Goal: Task Accomplishment & Management: Use online tool/utility

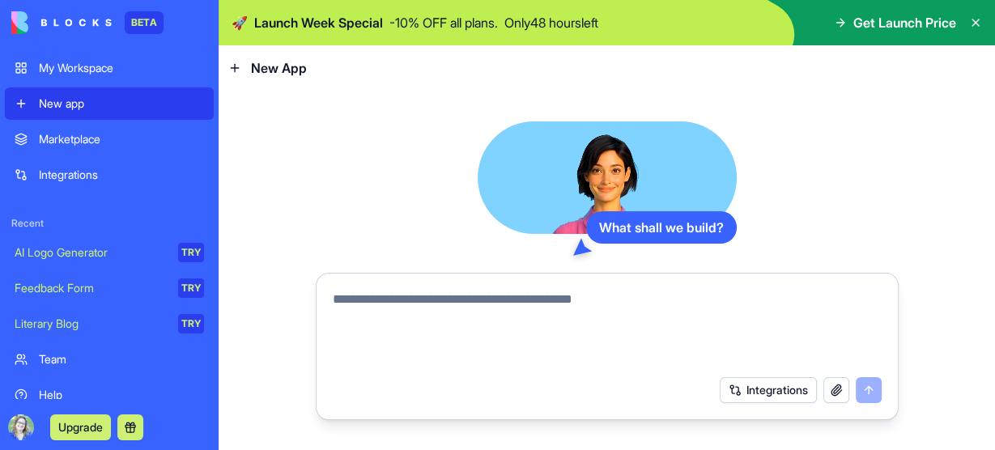
click at [725, 301] on textarea at bounding box center [607, 329] width 549 height 78
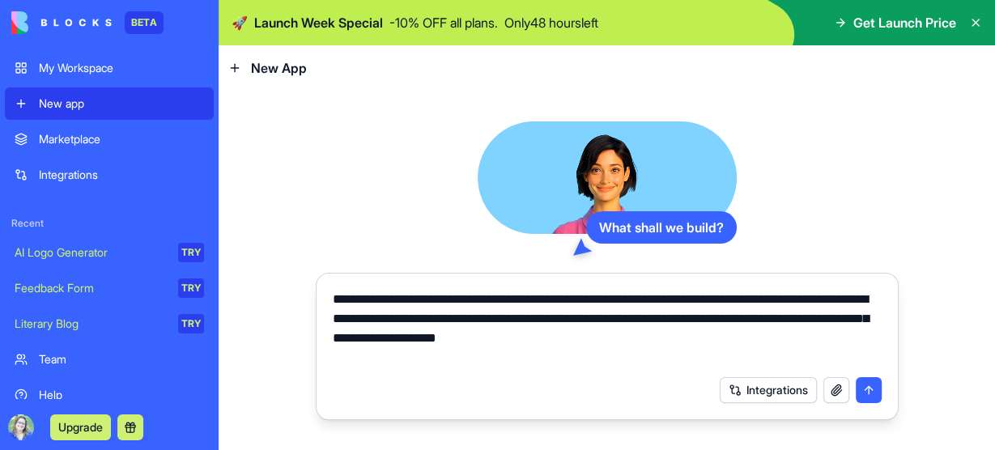
type textarea "**********"
click at [772, 393] on button "Integrations" at bounding box center [768, 390] width 97 height 26
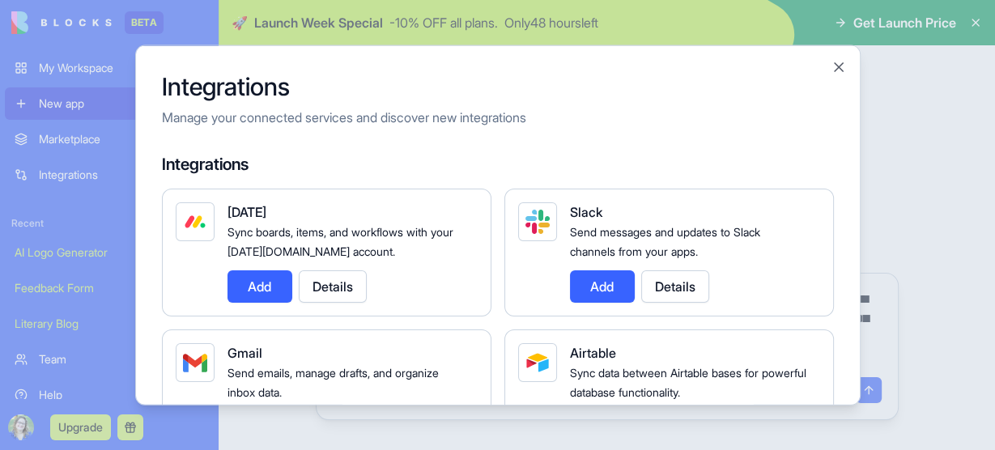
scroll to position [65, 0]
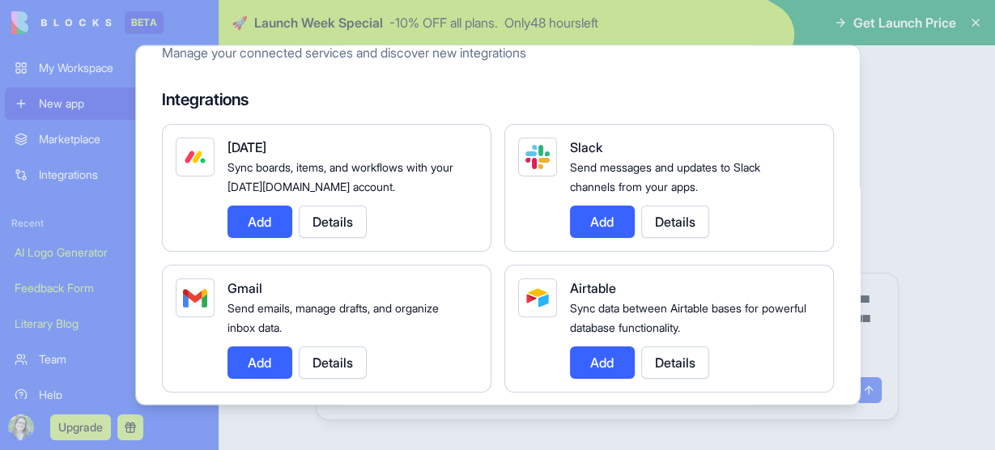
click at [264, 359] on button "Add" at bounding box center [259, 362] width 65 height 32
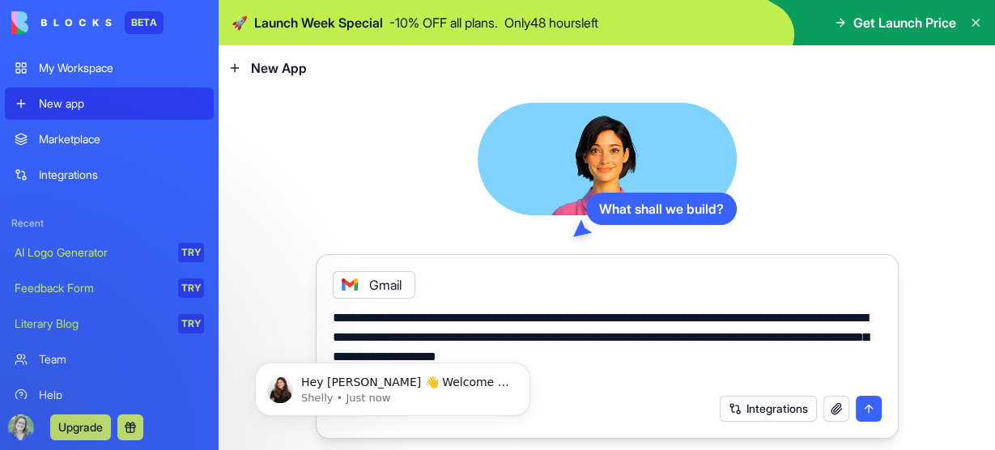
scroll to position [0, 0]
click at [746, 405] on button "Integrations" at bounding box center [768, 409] width 97 height 26
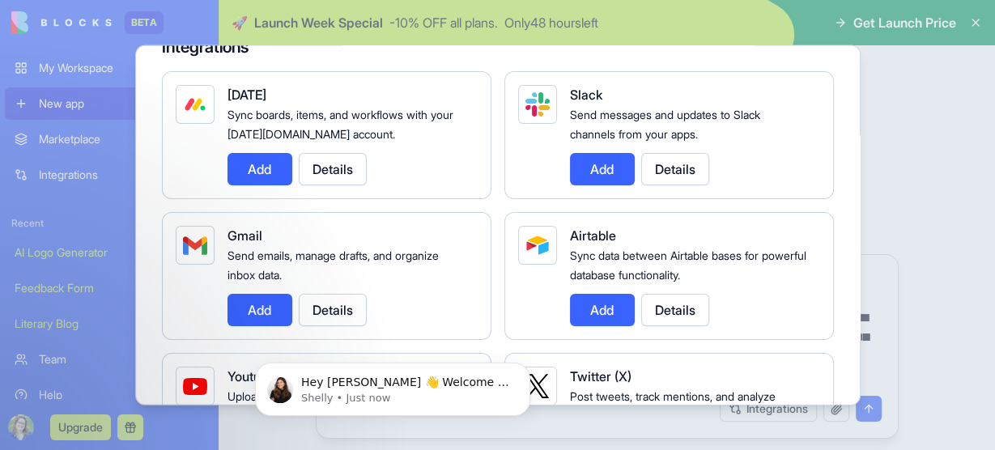
scroll to position [194, 0]
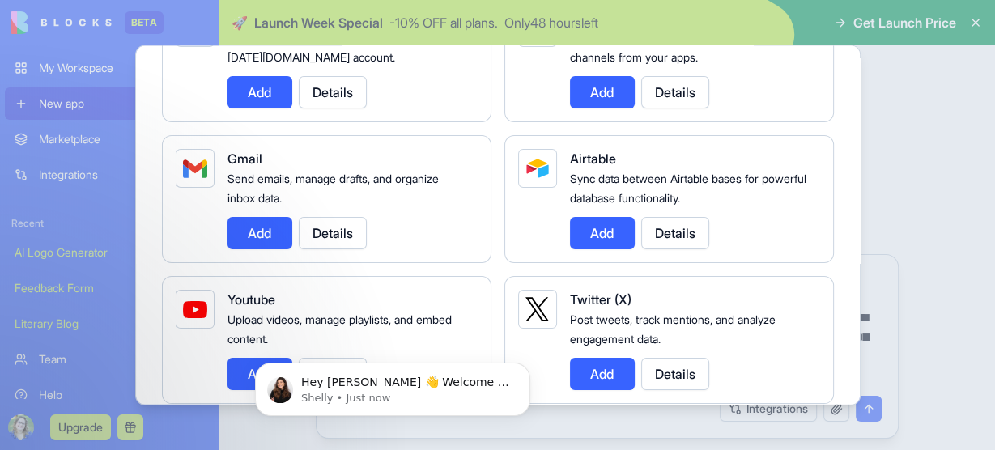
click at [278, 230] on button "Add" at bounding box center [259, 233] width 65 height 32
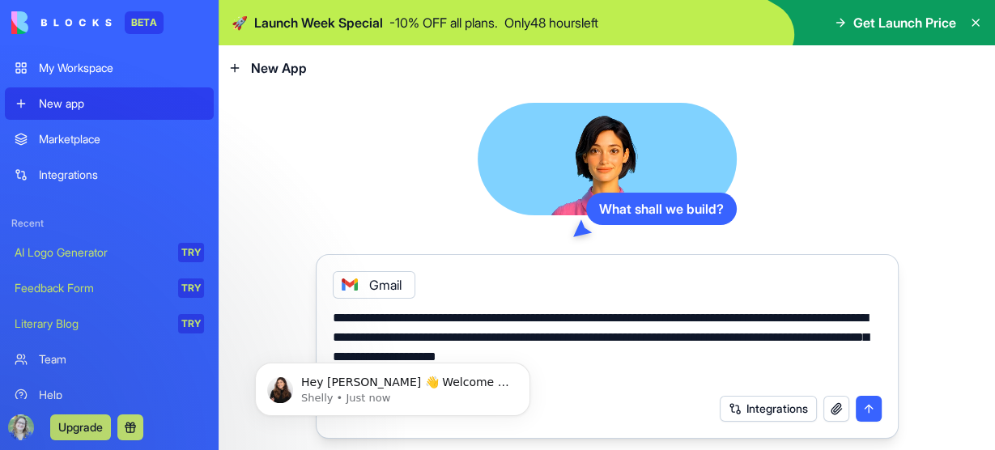
click at [769, 402] on button "Integrations" at bounding box center [768, 409] width 97 height 26
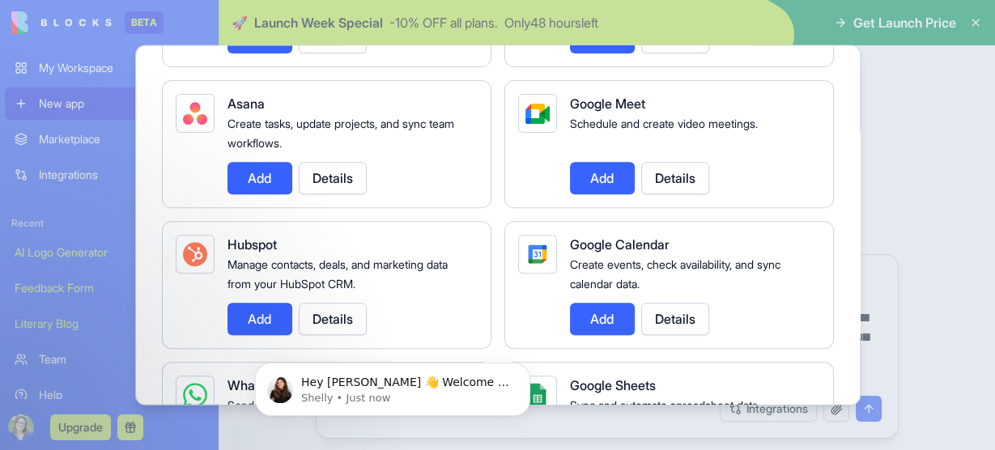
scroll to position [583, 0]
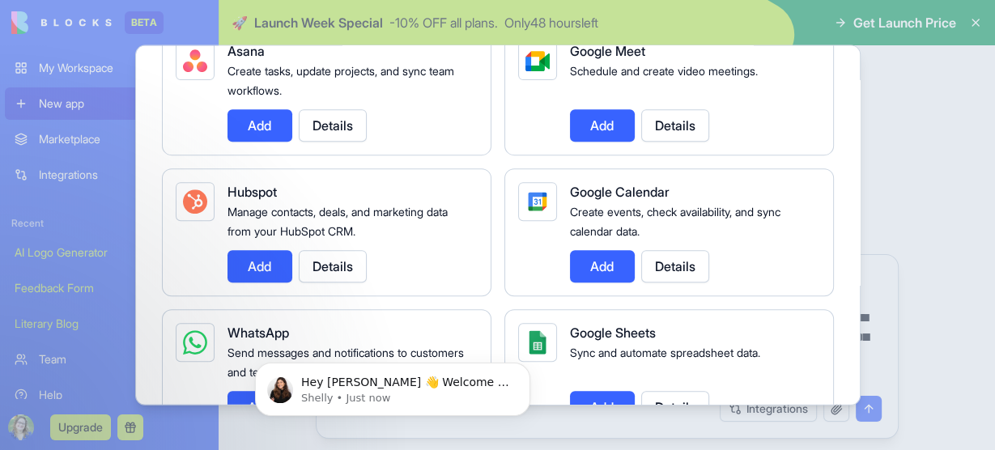
click at [593, 261] on button "Add" at bounding box center [602, 267] width 65 height 32
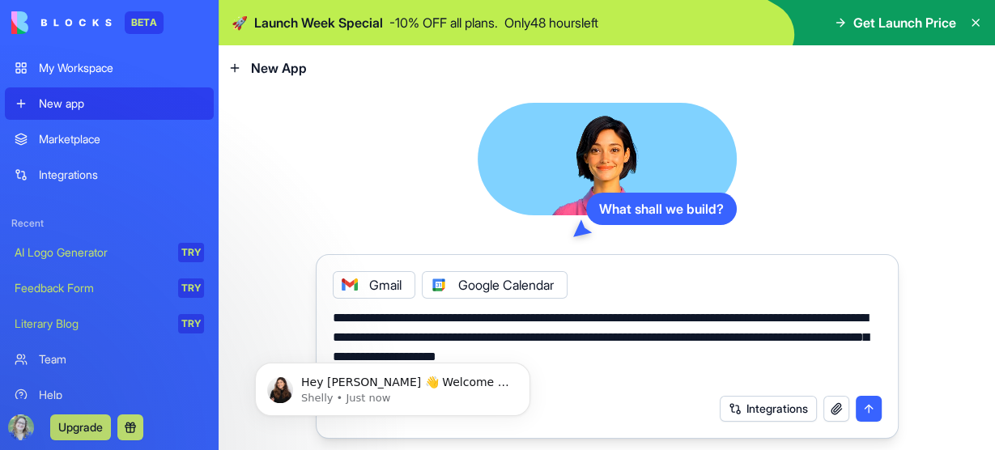
click at [772, 406] on button "Integrations" at bounding box center [768, 409] width 97 height 26
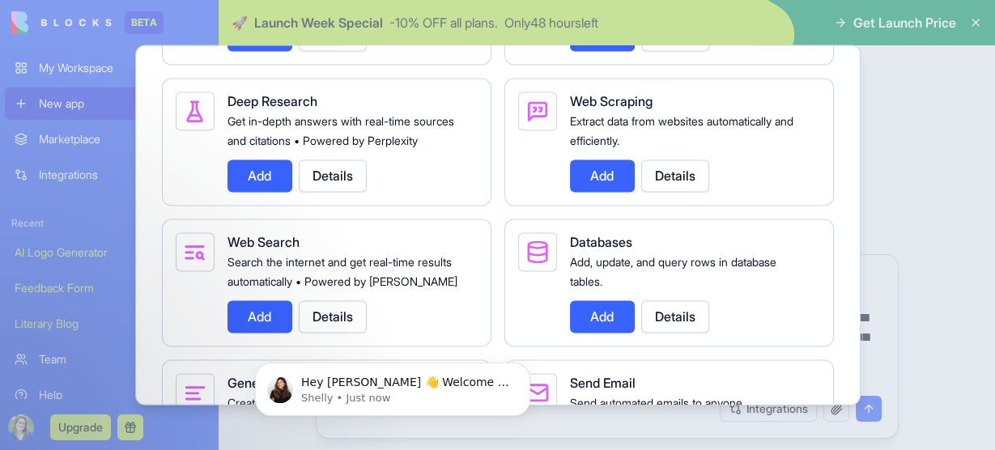
scroll to position [2332, 0]
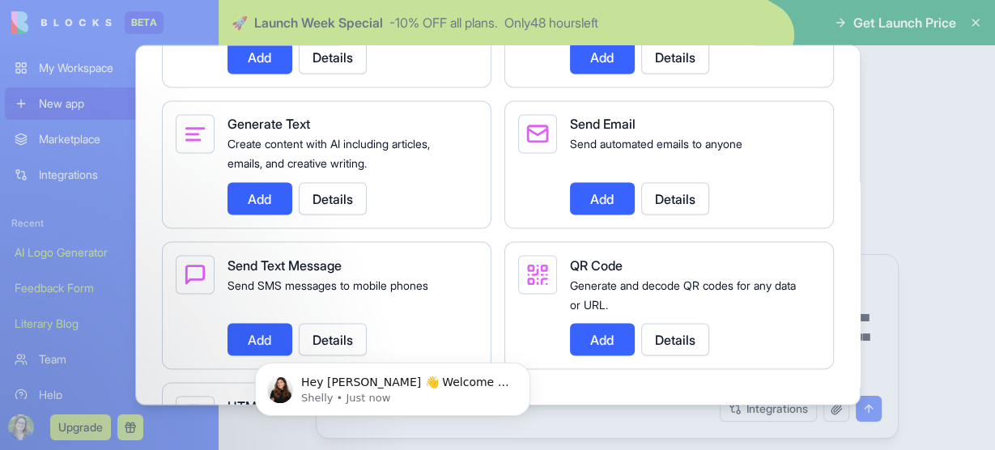
click at [590, 432] on div at bounding box center [497, 225] width 995 height 450
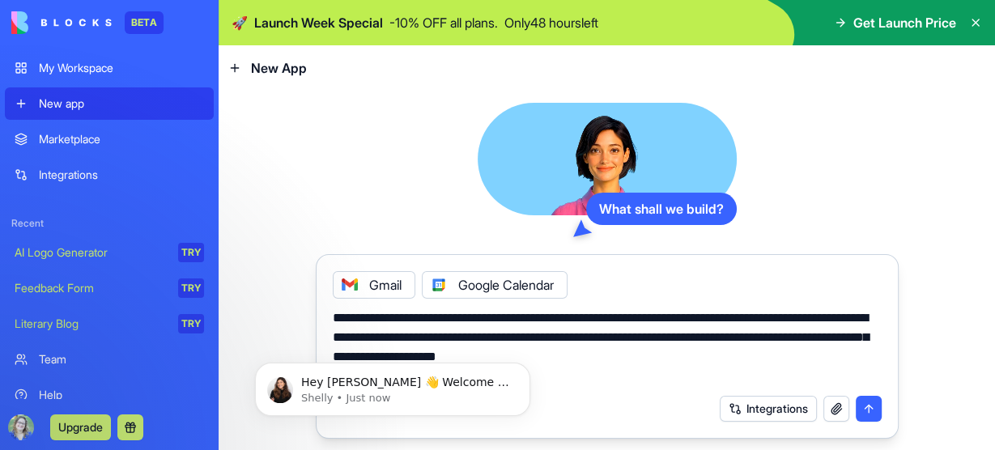
click at [874, 415] on button "submit" at bounding box center [869, 409] width 26 height 26
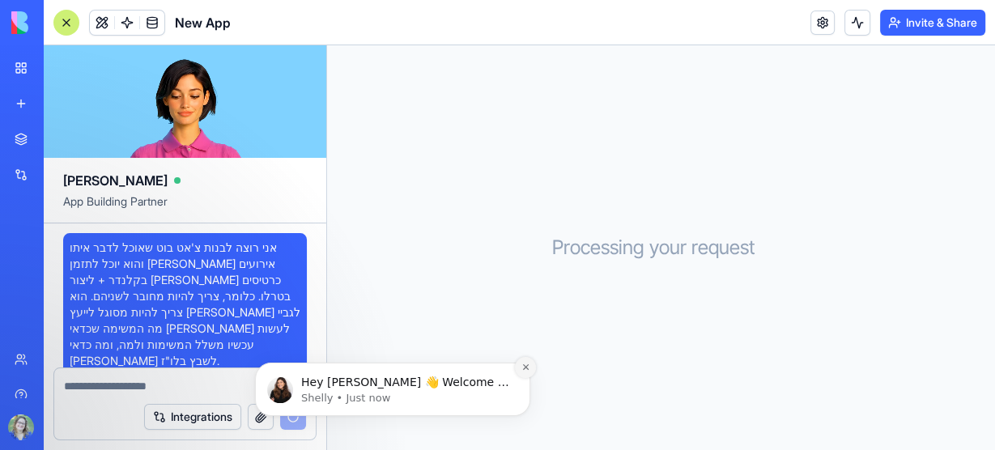
click at [526, 369] on icon "Dismiss notification" at bounding box center [525, 367] width 9 height 9
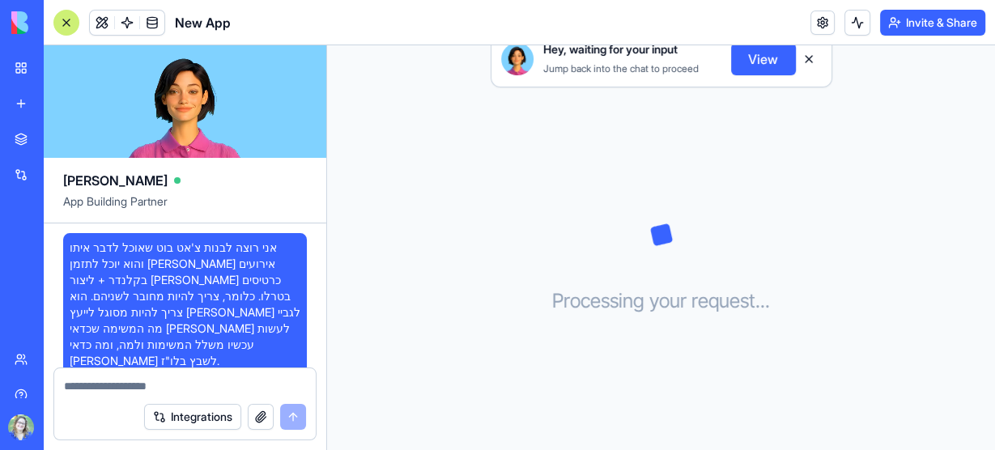
scroll to position [600, 0]
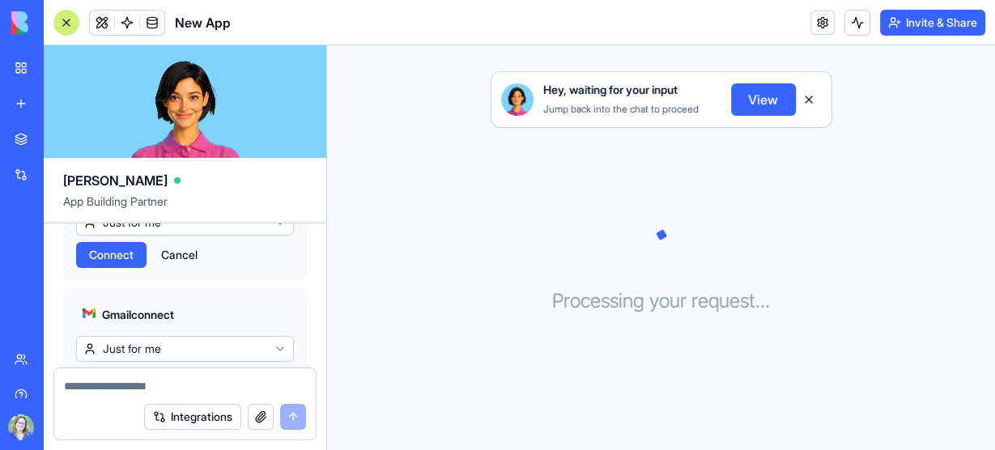
click at [126, 373] on span "Connect" at bounding box center [111, 381] width 45 height 16
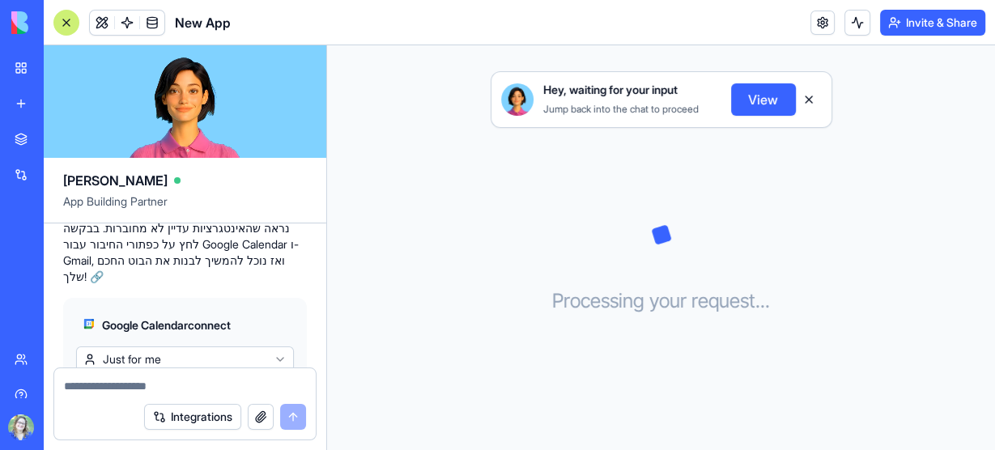
scroll to position [419, 0]
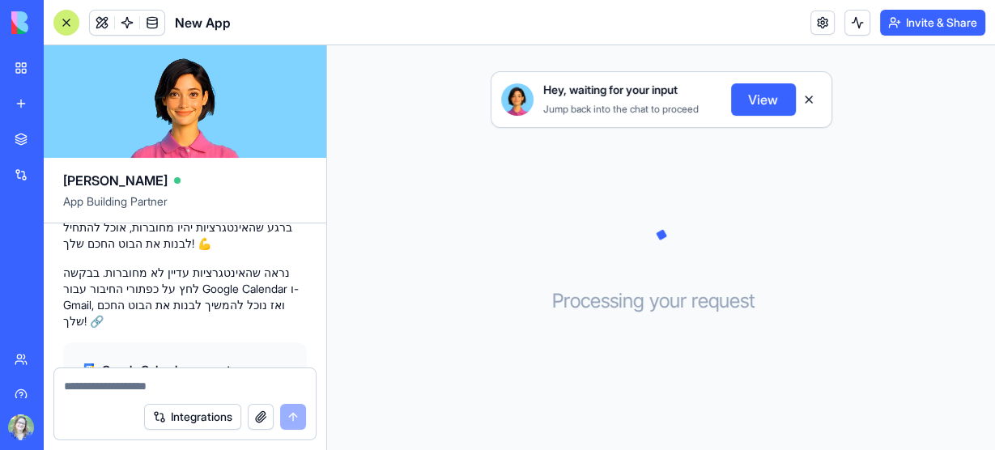
click at [122, 428] on span "Connect" at bounding box center [111, 436] width 45 height 16
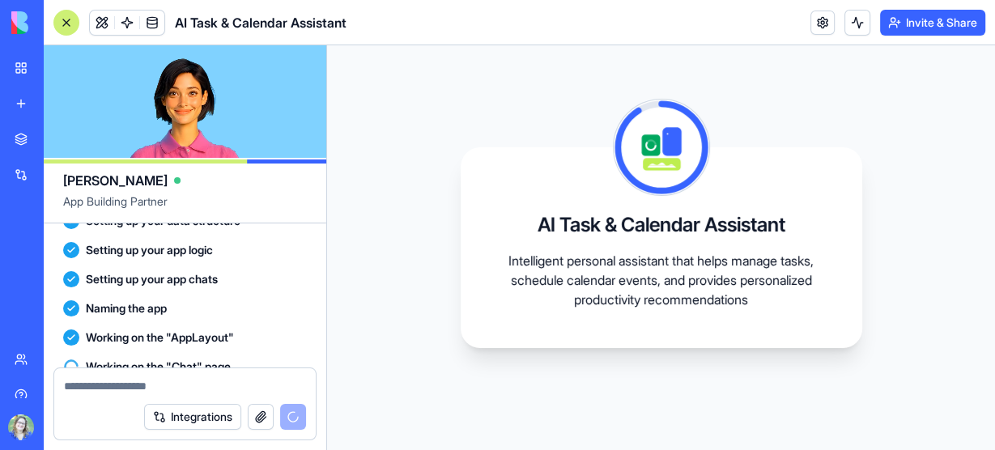
scroll to position [848, 0]
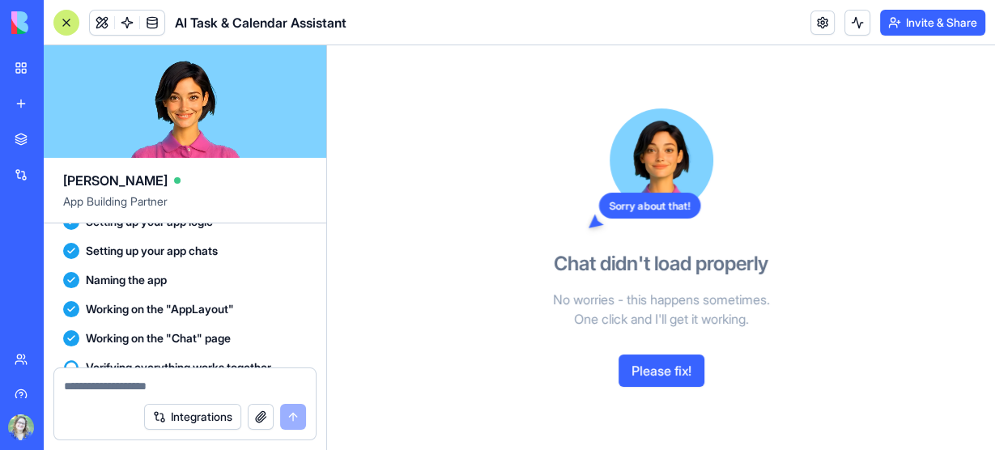
scroll to position [1020, 0]
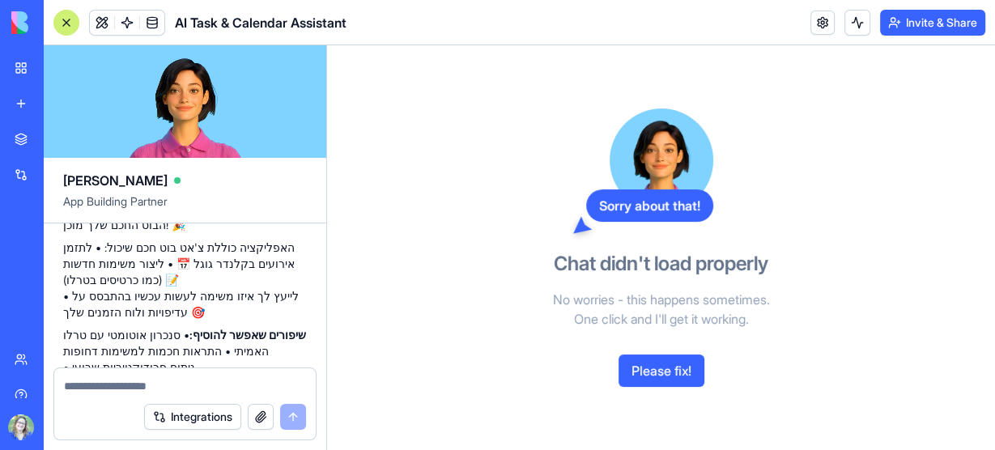
drag, startPoint x: 653, startPoint y: 349, endPoint x: 654, endPoint y: 363, distance: 13.8
click at [653, 350] on div "Sorry about that! Chat didn't load properly No worries - this happens sometimes…" at bounding box center [661, 247] width 372 height 405
click at [657, 373] on button "Please fix!" at bounding box center [662, 371] width 86 height 32
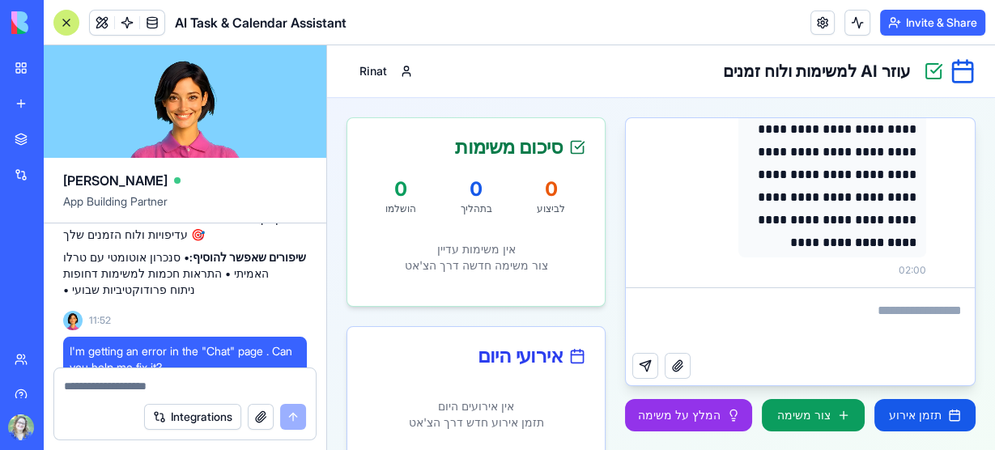
scroll to position [1357, 0]
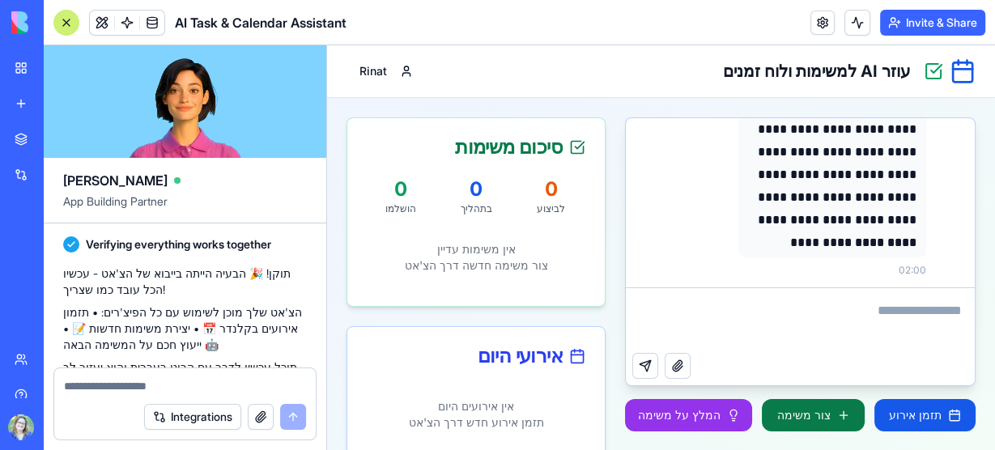
click at [802, 426] on button "צור משימה" at bounding box center [813, 415] width 102 height 32
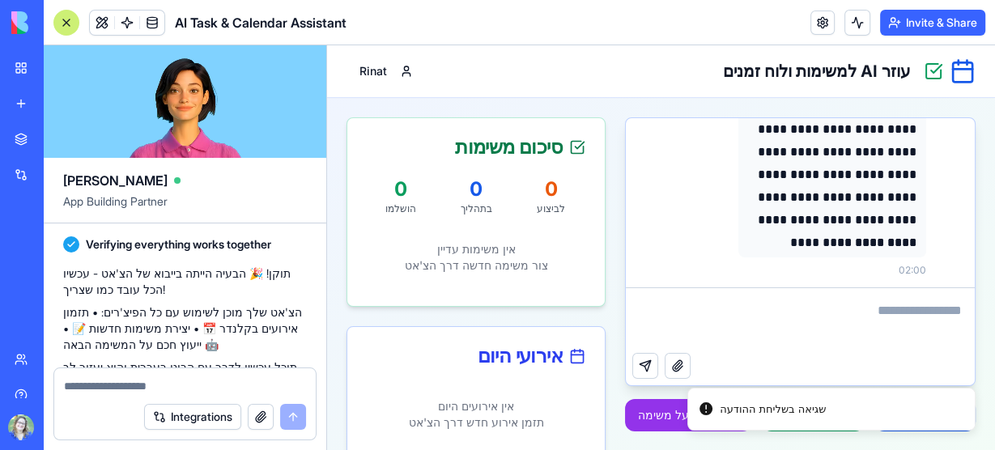
click at [180, 380] on textarea at bounding box center [185, 386] width 242 height 16
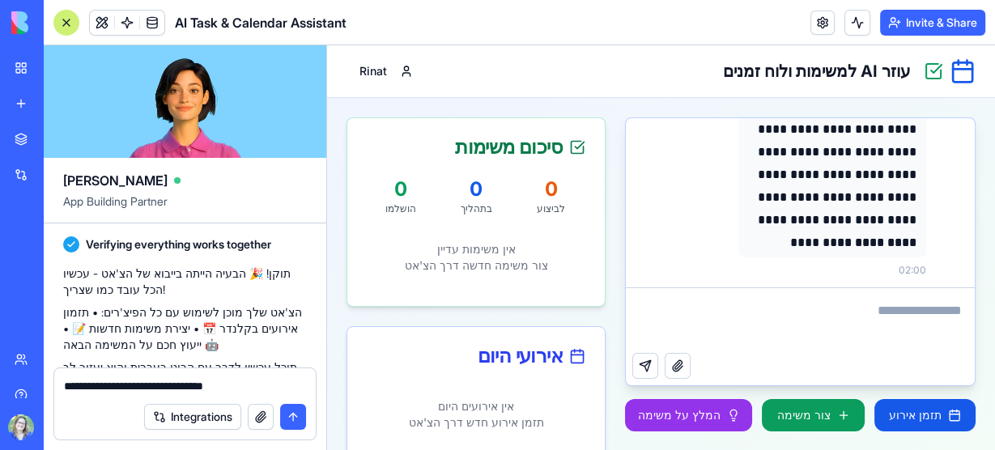
type textarea "**********"
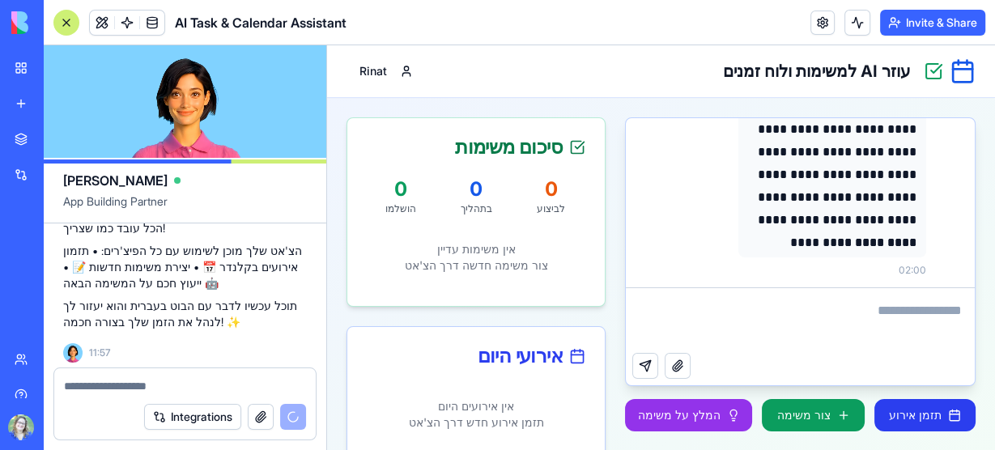
click at [908, 409] on button "תזמן אירוע" at bounding box center [924, 415] width 101 height 32
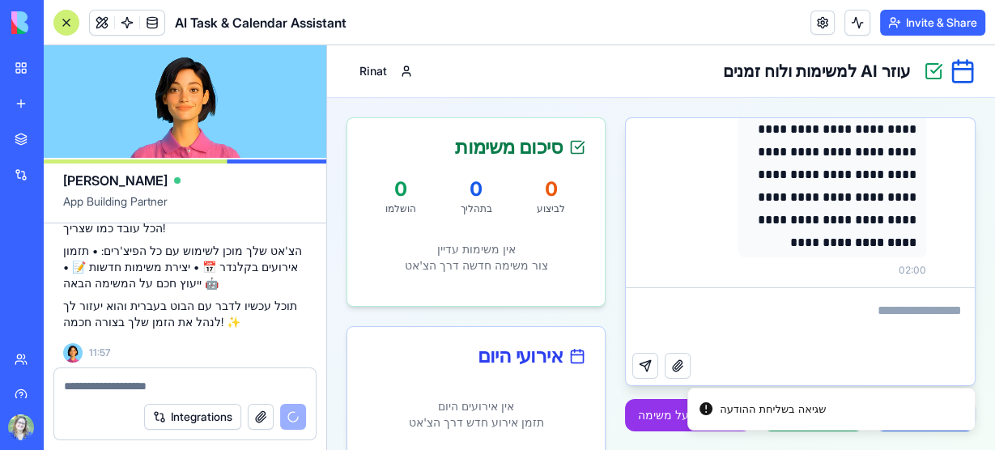
click at [826, 314] on textarea at bounding box center [800, 320] width 349 height 65
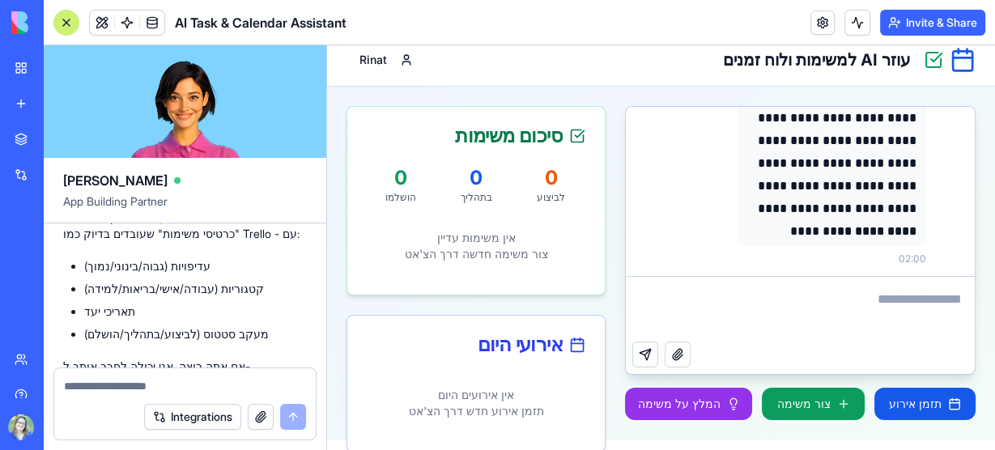
scroll to position [1865, 0]
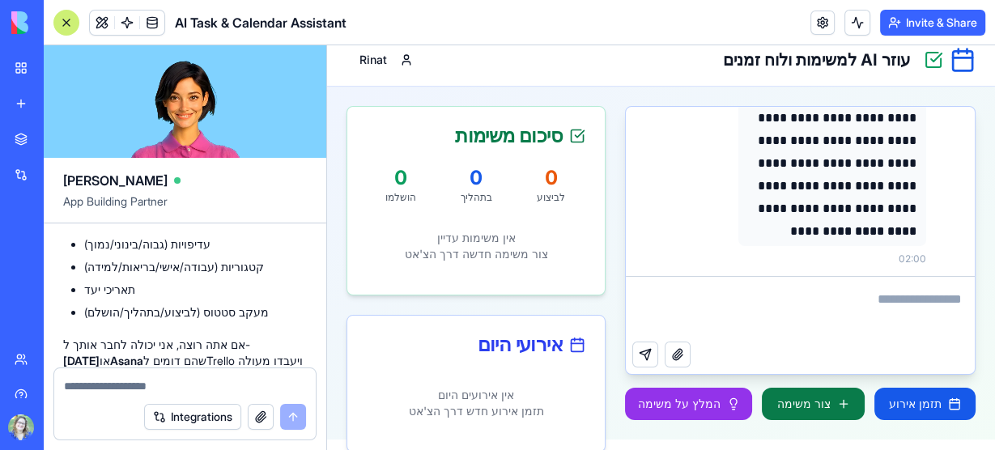
click at [840, 413] on button "צור משימה" at bounding box center [813, 404] width 102 height 32
click at [177, 383] on textarea at bounding box center [185, 386] width 243 height 16
paste textarea "*"
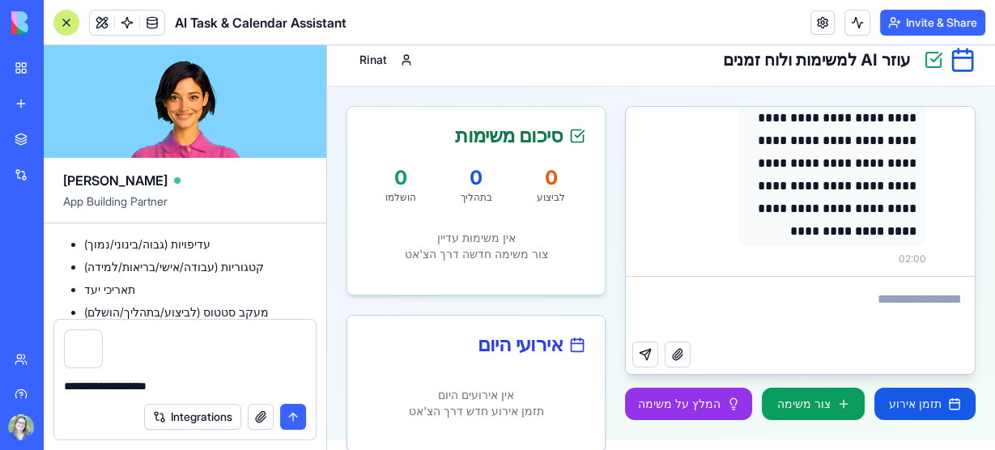
type textarea "**********"
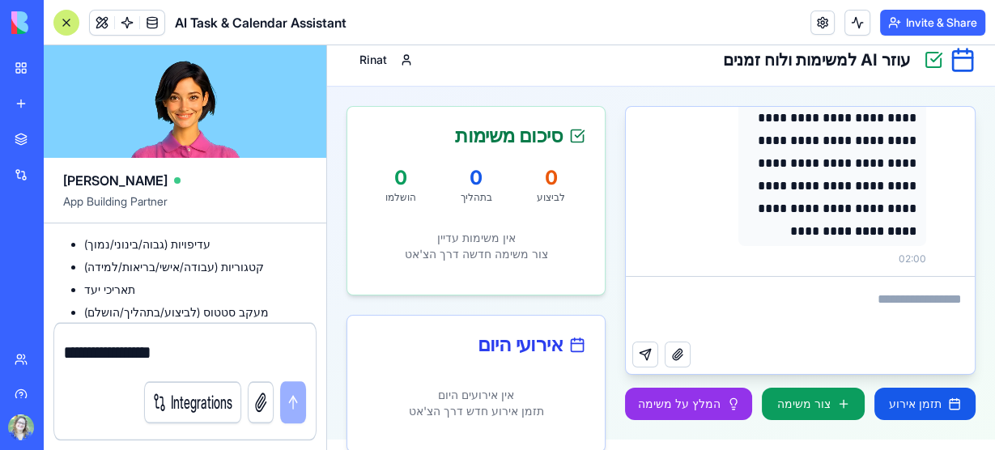
scroll to position [1973, 0]
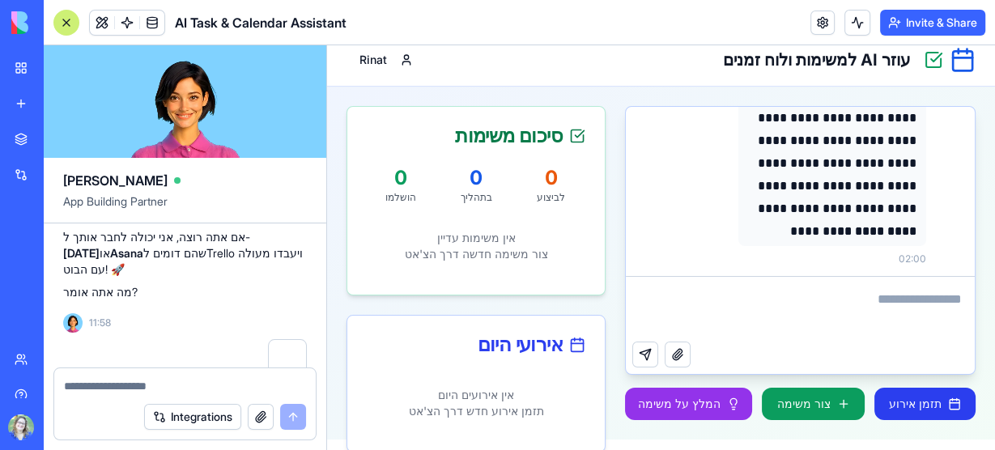
click at [955, 405] on button "תזמן אירוע" at bounding box center [924, 404] width 101 height 32
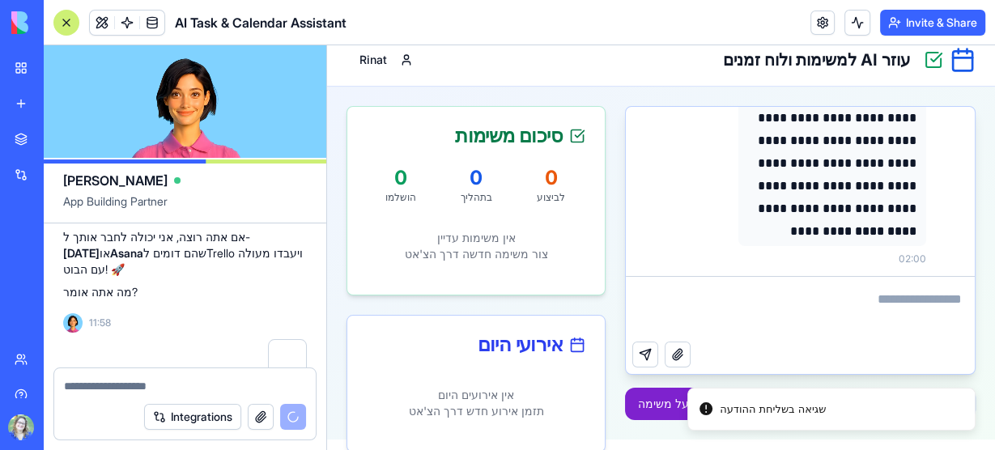
click at [643, 415] on button "המלץ על משימה" at bounding box center [688, 404] width 127 height 32
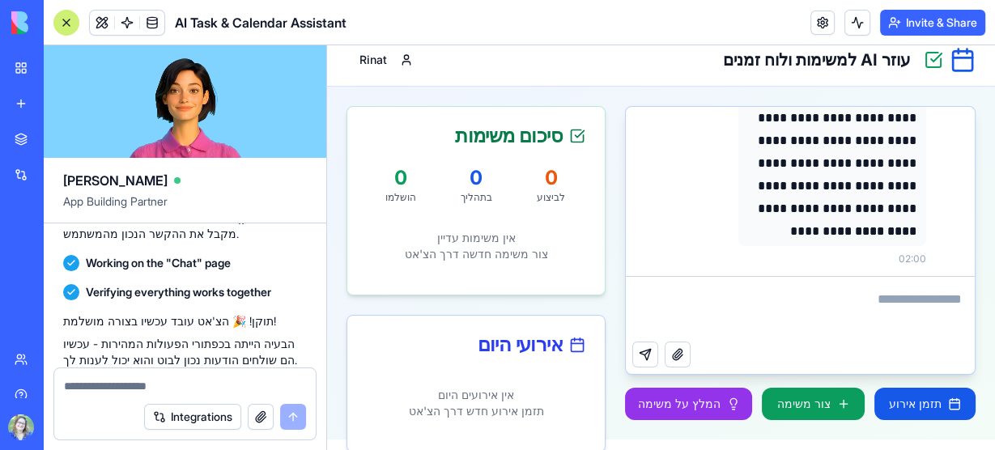
scroll to position [2309, 0]
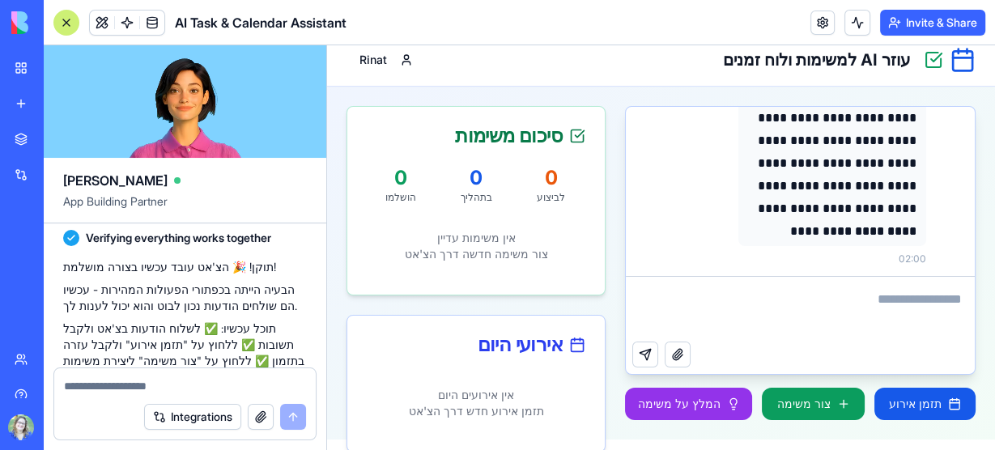
click at [869, 318] on textarea at bounding box center [800, 309] width 349 height 65
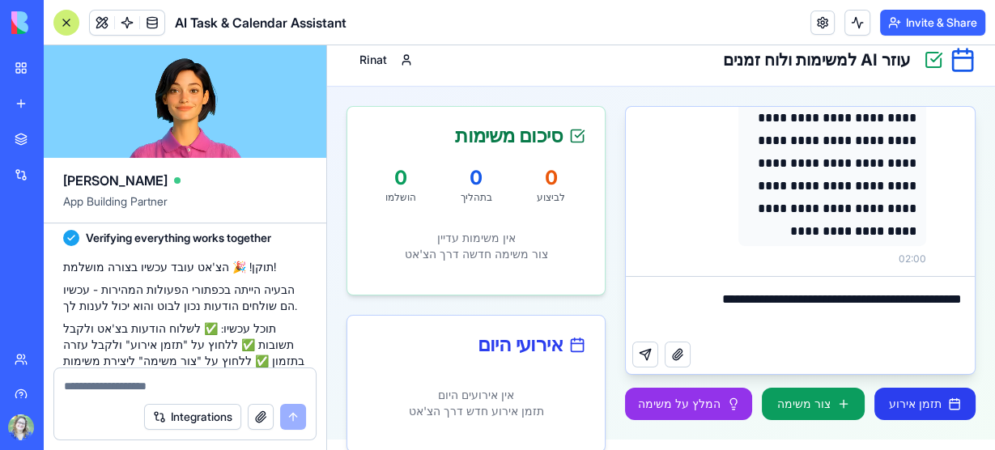
type textarea "**********"
click at [890, 394] on button "תזמן אירוע" at bounding box center [924, 404] width 101 height 32
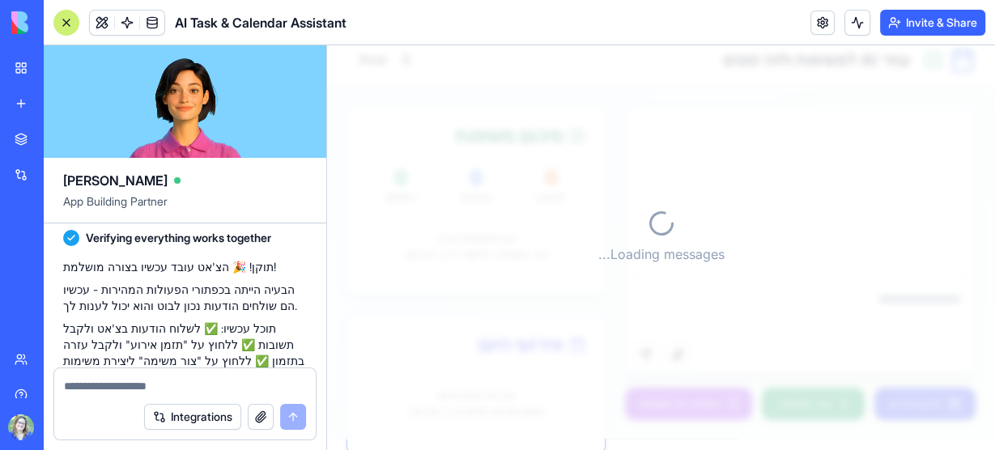
scroll to position [62, 0]
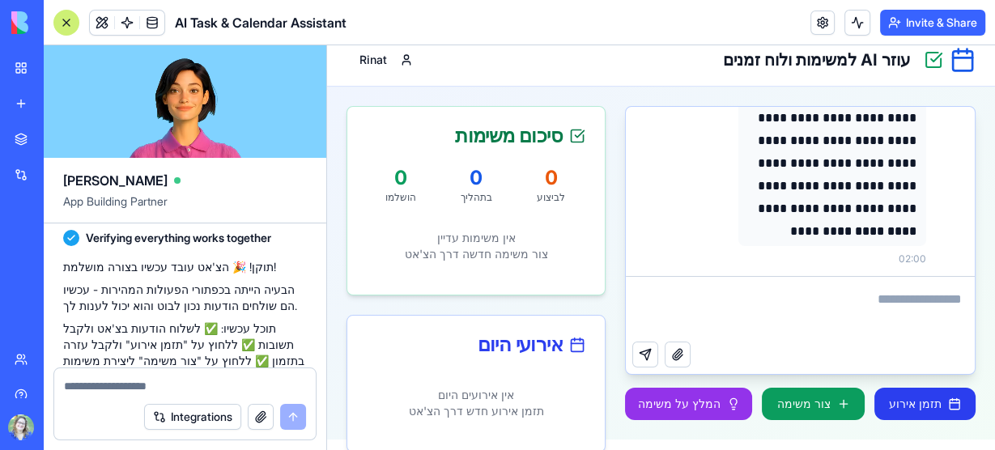
click at [924, 397] on button "תזמן אירוע" at bounding box center [924, 404] width 101 height 32
click at [789, 388] on button "צור משימה" at bounding box center [813, 404] width 102 height 32
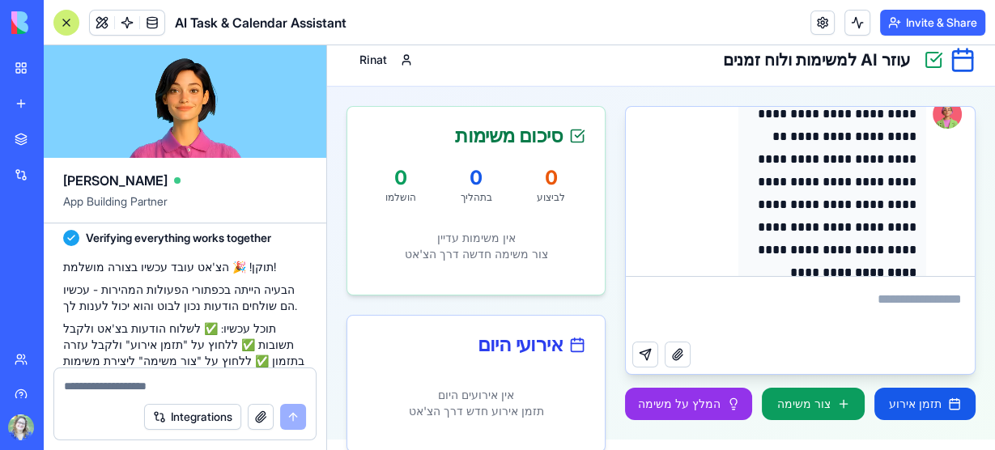
scroll to position [0, 0]
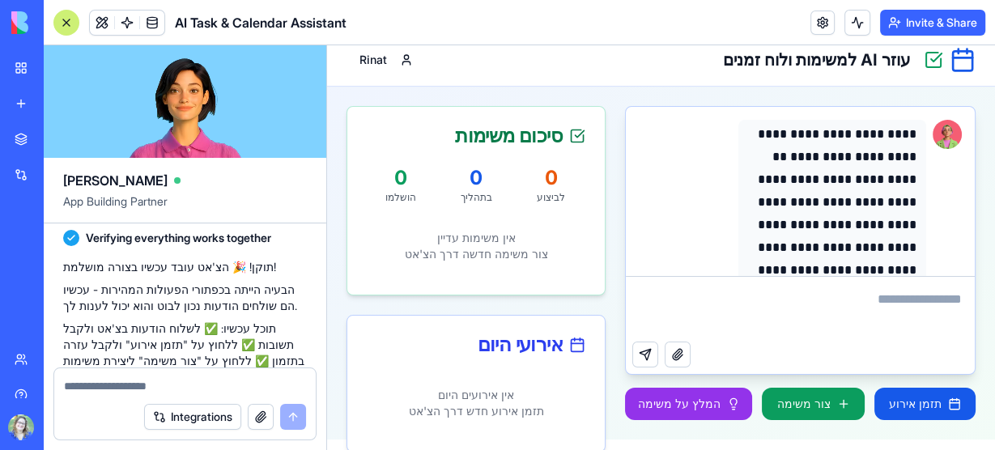
click at [196, 385] on textarea at bounding box center [185, 386] width 243 height 16
type textarea "**********"
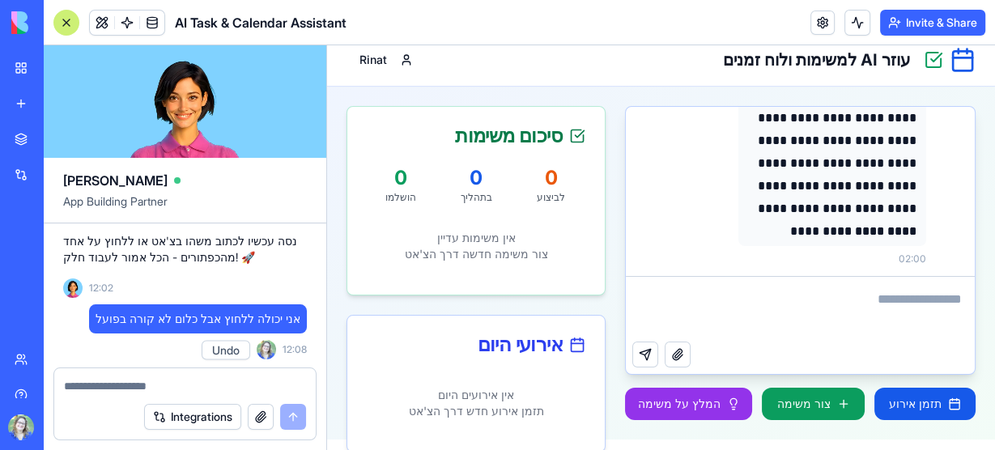
scroll to position [2668, 0]
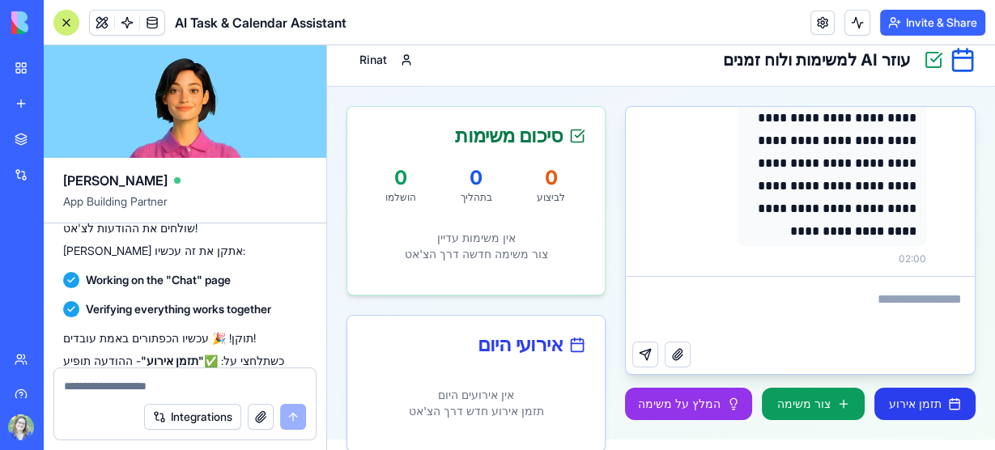
click at [926, 397] on button "תזמן אירוע" at bounding box center [924, 404] width 101 height 32
click at [882, 305] on textarea at bounding box center [800, 309] width 349 height 65
